Goal: Check status

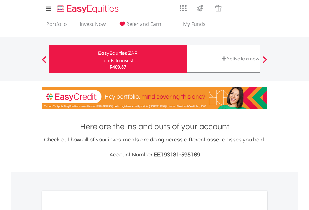
click at [102, 59] on div "Funds to invest:" at bounding box center [118, 61] width 33 height 6
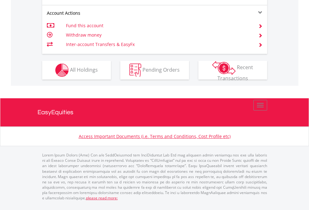
scroll to position [546, 0]
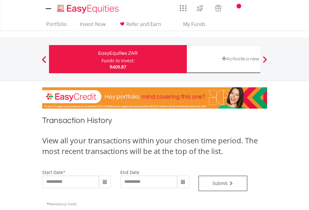
click at [102, 59] on div "Funds to invest:" at bounding box center [118, 61] width 33 height 6
